Goal: Task Accomplishment & Management: Use online tool/utility

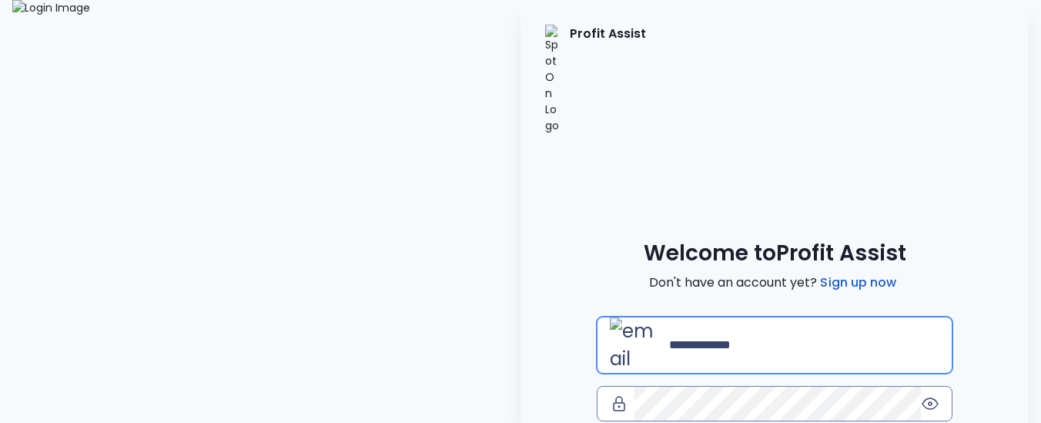
type input "**********"
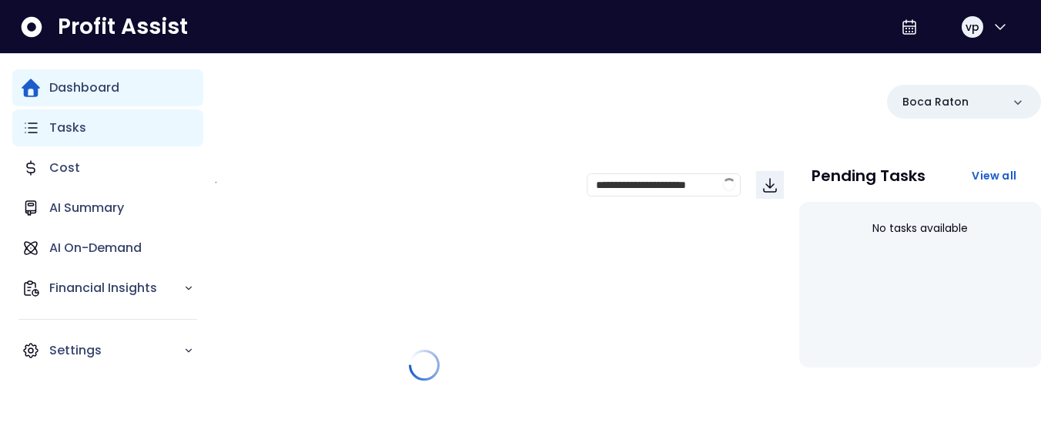
click at [69, 132] on p "Tasks" at bounding box center [67, 128] width 37 height 18
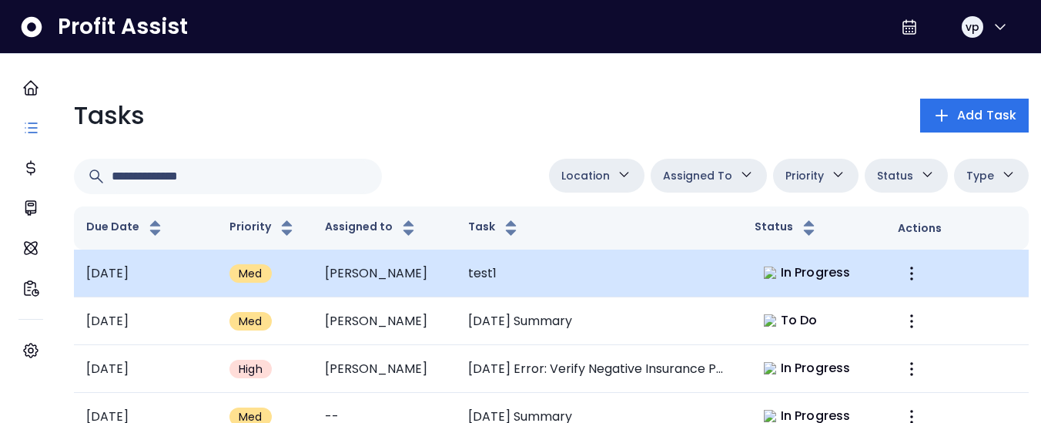
click at [791, 288] on td "In Progress" at bounding box center [814, 274] width 143 height 48
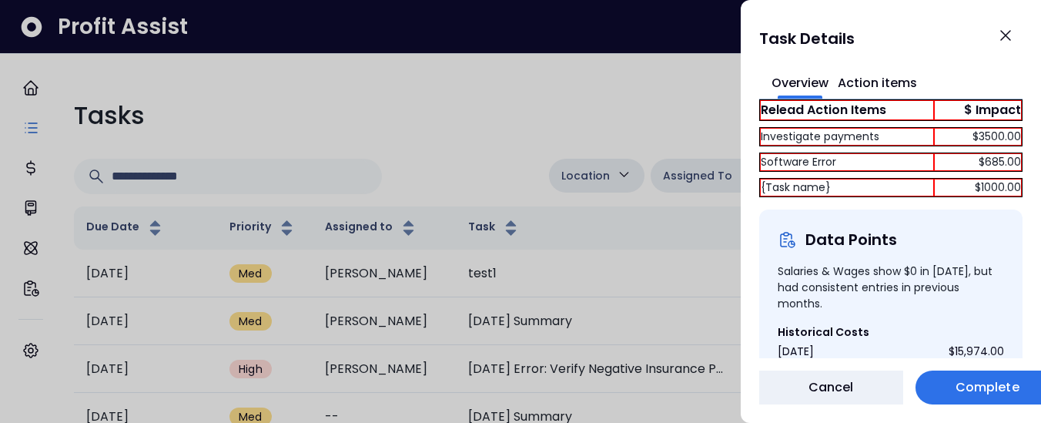
scroll to position [247, 0]
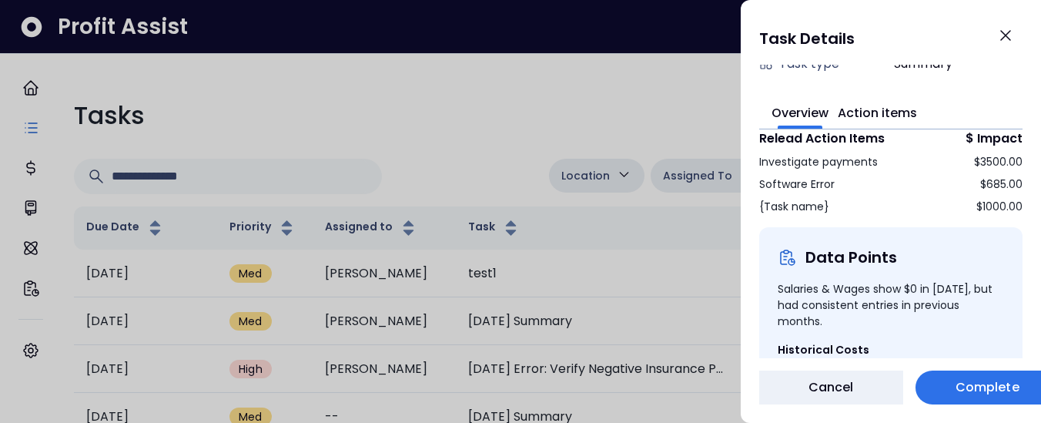
click at [730, 262] on div at bounding box center [520, 211] width 1041 height 423
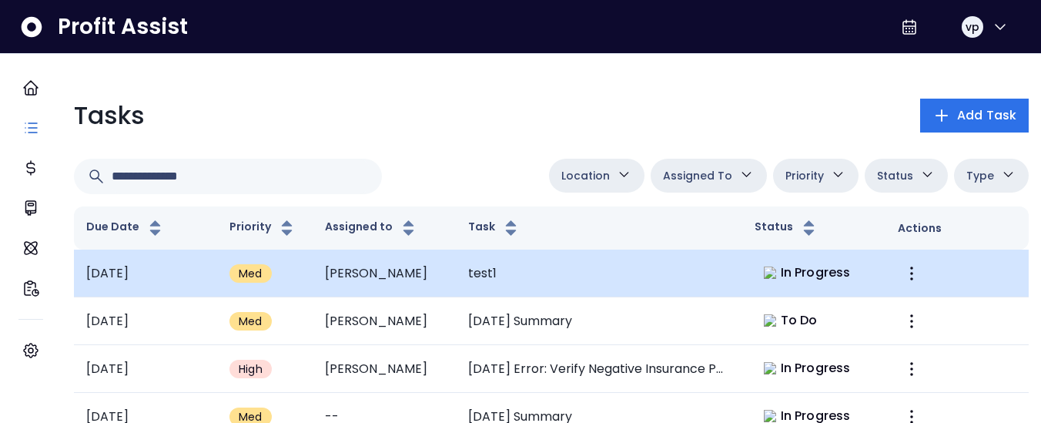
click at [827, 257] on td "In Progress" at bounding box center [814, 274] width 143 height 48
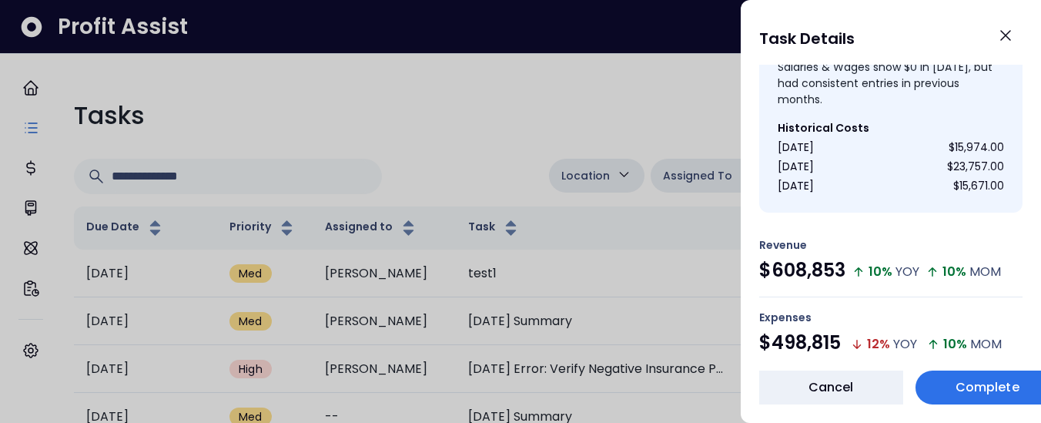
scroll to position [263, 0]
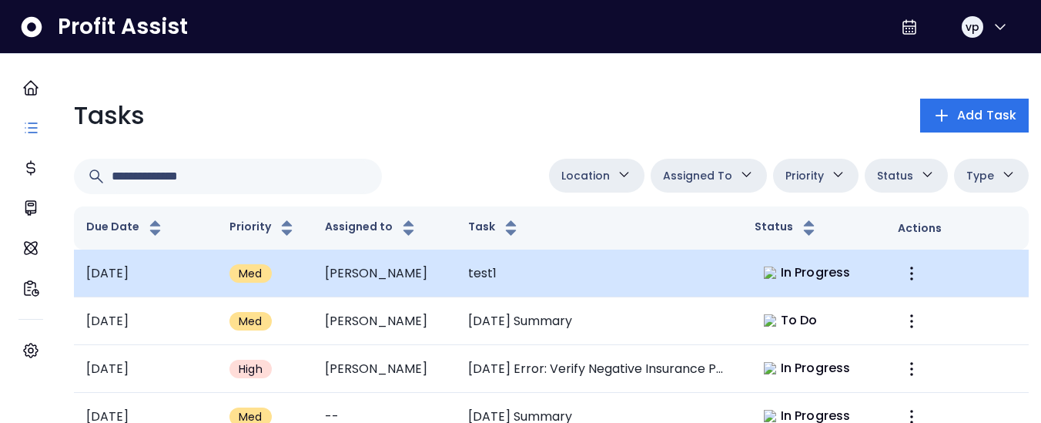
click at [853, 277] on td "In Progress" at bounding box center [814, 274] width 143 height 48
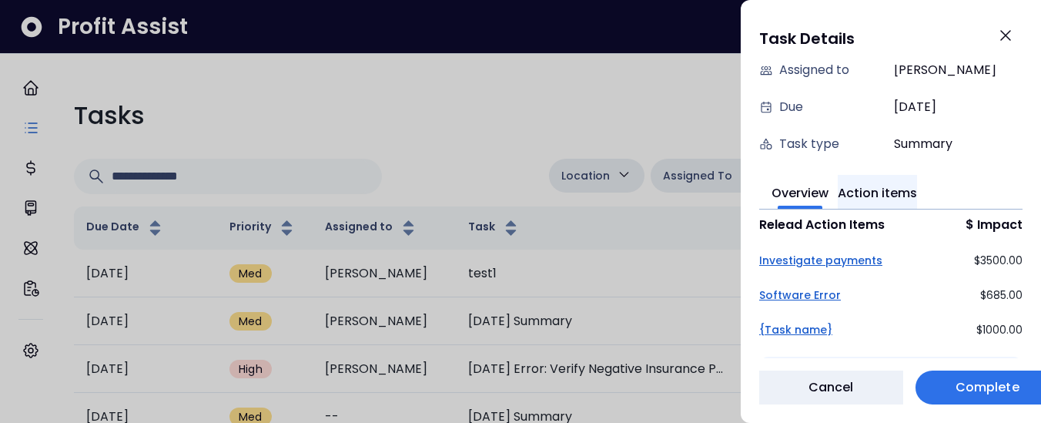
scroll to position [183, 0]
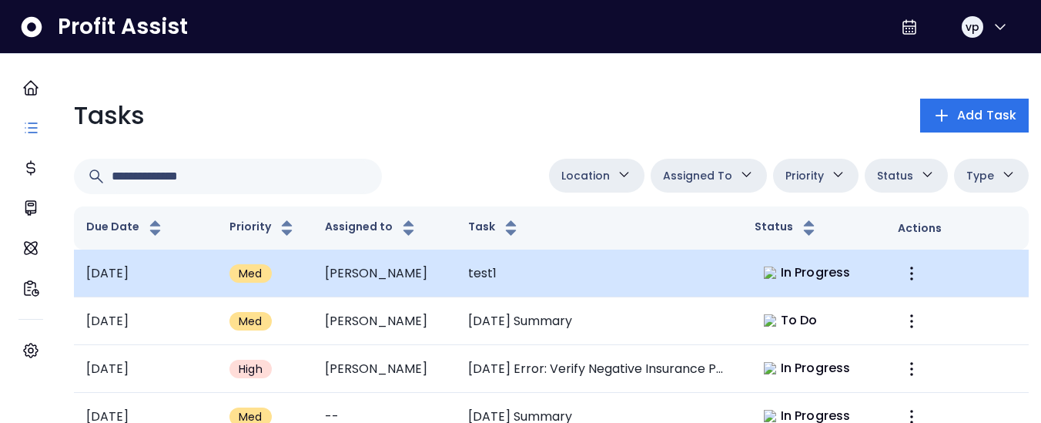
click at [735, 286] on td "test1" at bounding box center [599, 274] width 287 height 48
click at [662, 290] on td "test1" at bounding box center [599, 274] width 287 height 48
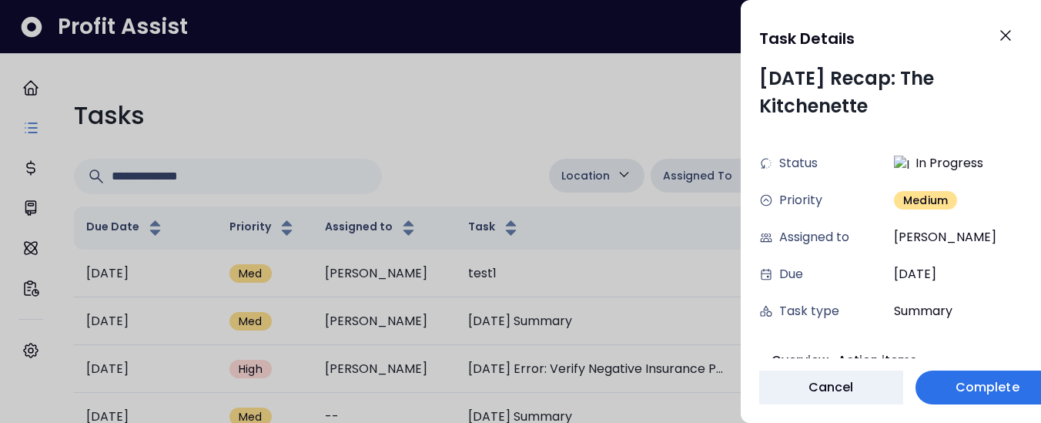
scroll to position [18, 0]
